Goal: Submit feedback/report problem

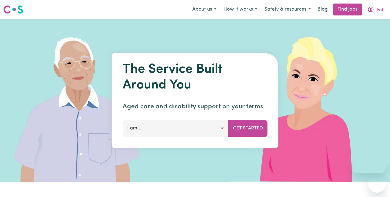
click at [240, 9] on button "How it works" at bounding box center [240, 9] width 41 height 11
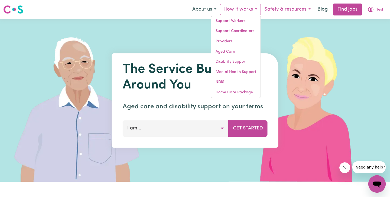
click at [271, 9] on button "Safety & resources" at bounding box center [287, 9] width 53 height 11
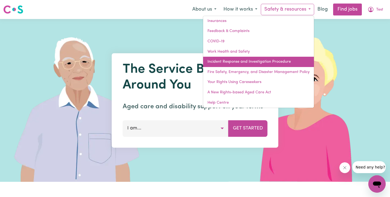
click at [256, 64] on link "Incident Response and Investigation Procedure" at bounding box center [258, 62] width 111 height 10
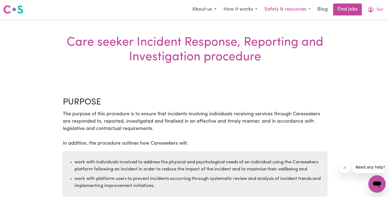
click at [283, 9] on button "Safety & resources" at bounding box center [287, 9] width 53 height 11
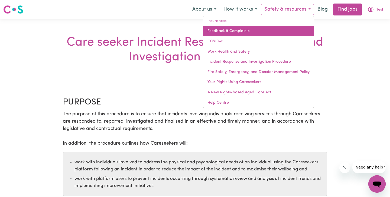
click at [255, 30] on link "Feedback & Complaints" at bounding box center [258, 31] width 111 height 10
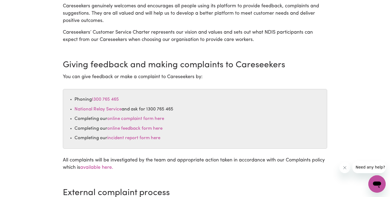
scroll to position [80, 0]
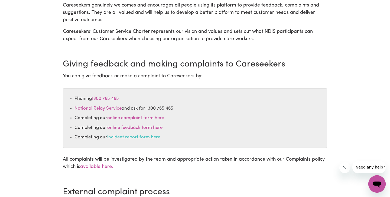
click at [139, 136] on link "incident report form here" at bounding box center [133, 137] width 53 height 5
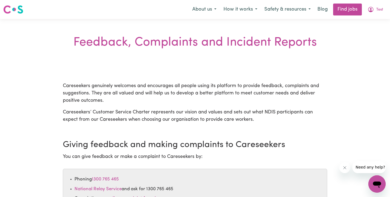
select select "care worker"
